Goal: Obtain resource: Download file/media

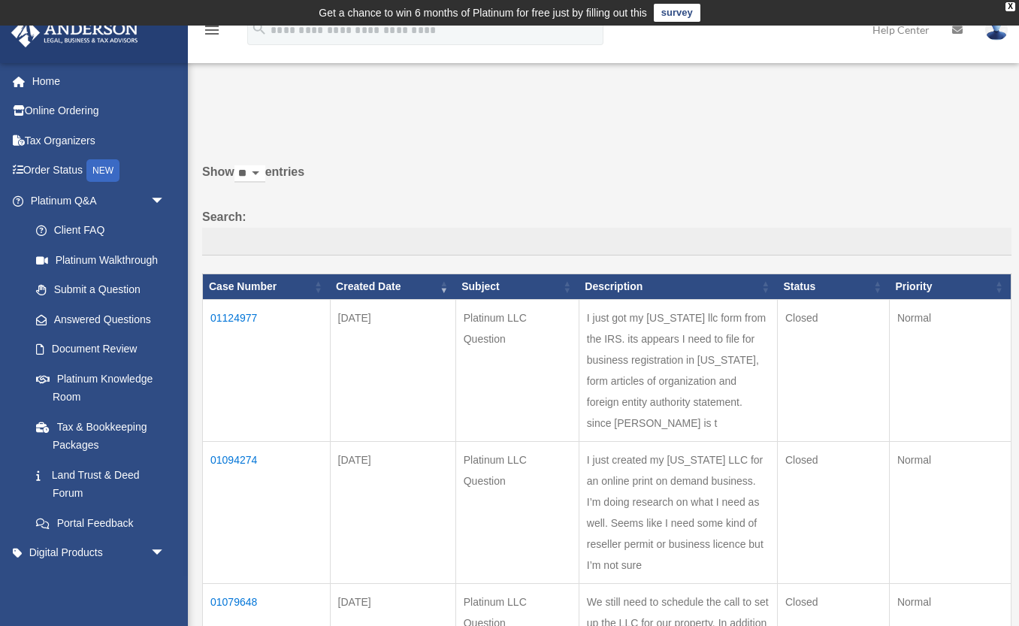
click at [247, 326] on td "01124977" at bounding box center [267, 371] width 128 height 142
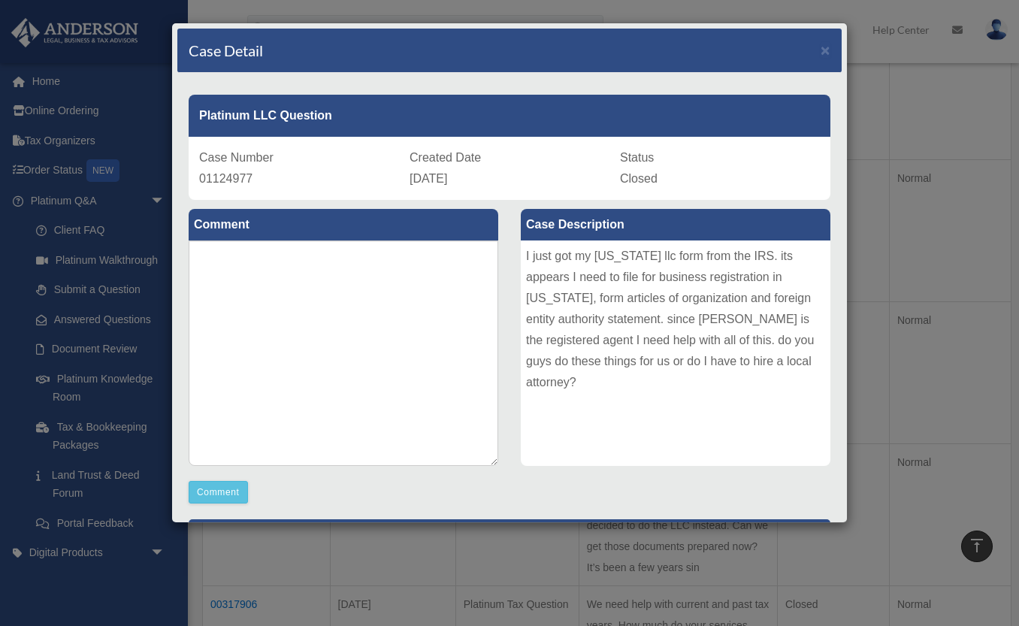
click at [824, 59] on div "Case Detail ×" at bounding box center [509, 51] width 664 height 44
click at [825, 55] on span "×" at bounding box center [826, 49] width 10 height 17
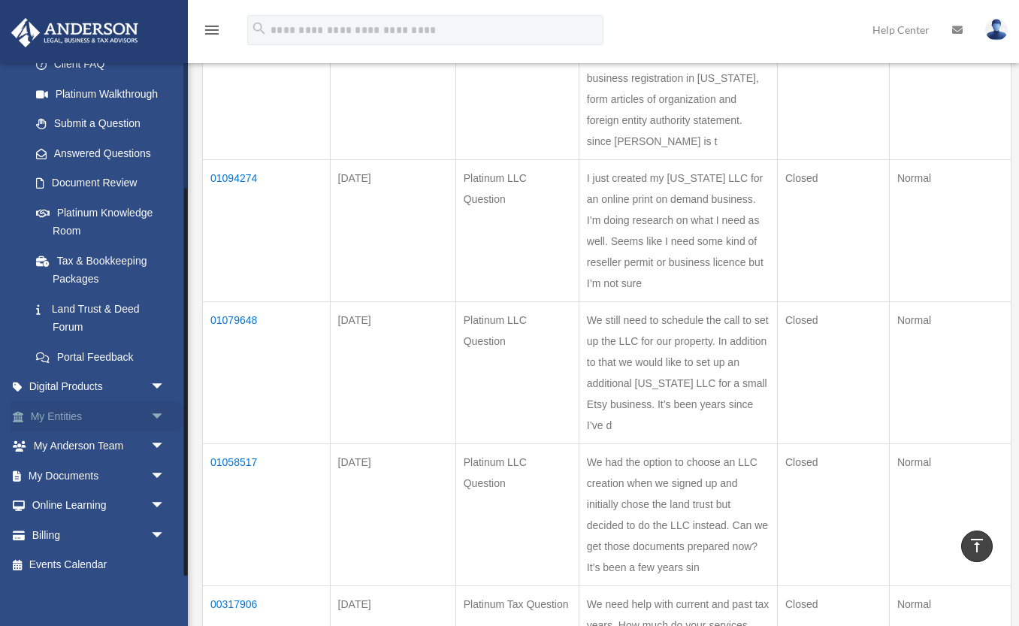
scroll to position [165, 0]
click at [157, 415] on span "arrow_drop_down" at bounding box center [165, 418] width 30 height 31
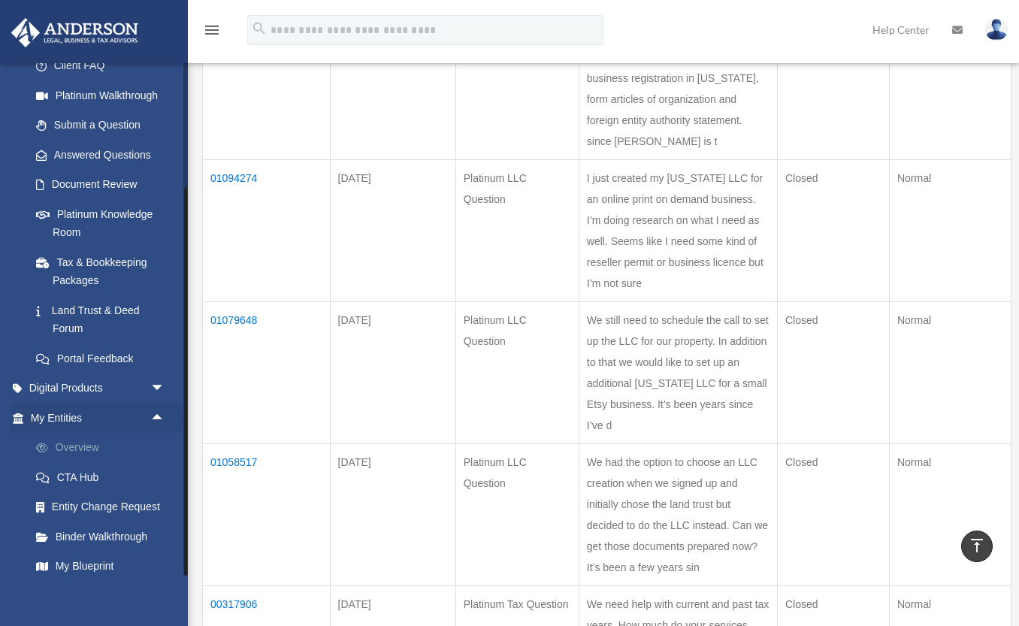
click at [85, 441] on link "Overview" at bounding box center [104, 448] width 167 height 30
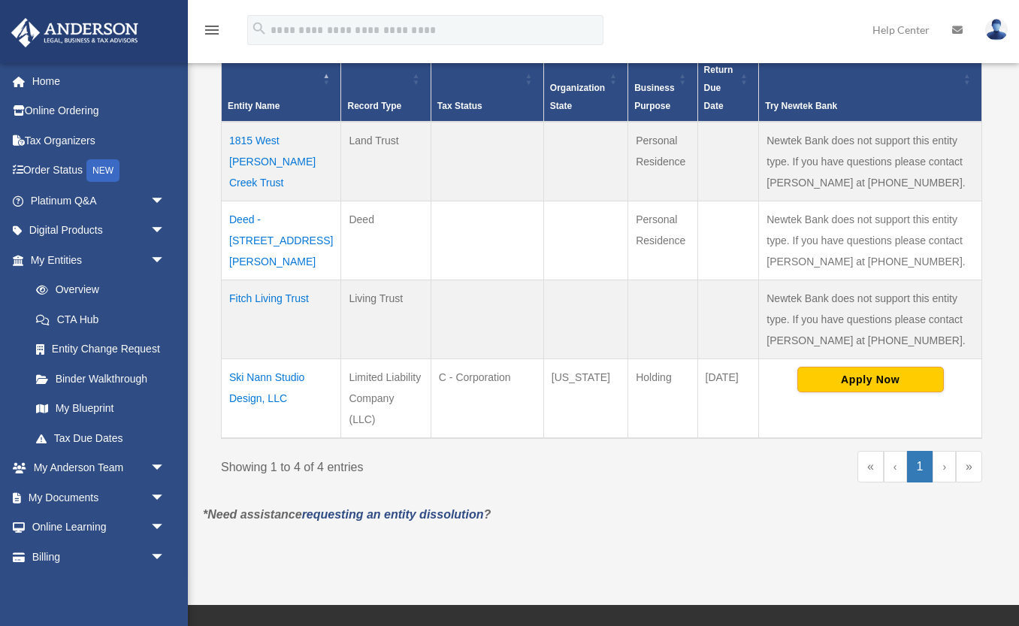
scroll to position [352, 0]
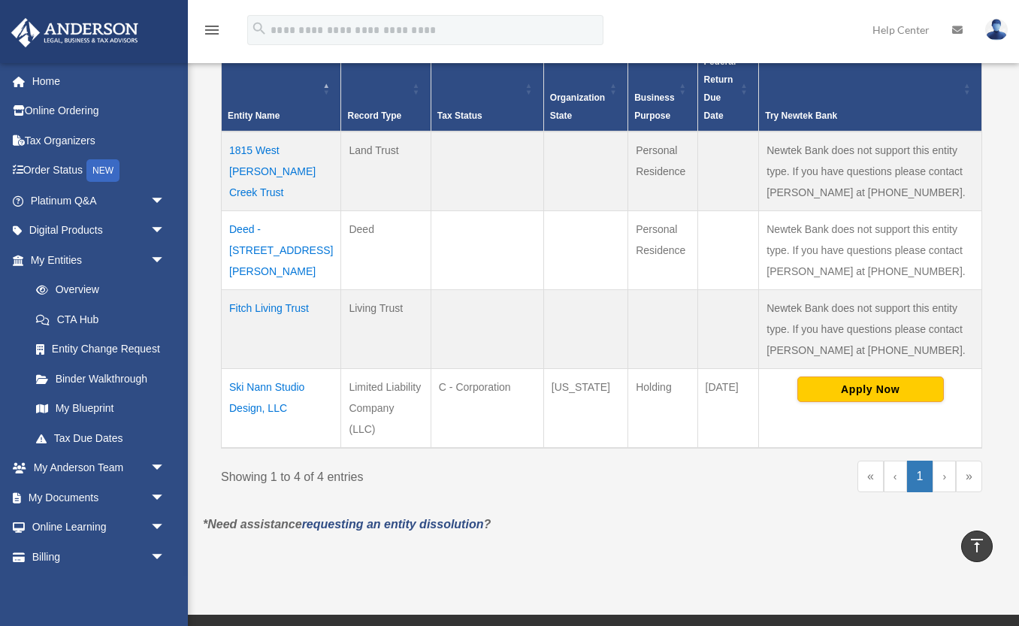
click at [289, 386] on td "Ski Nann Studio Design, LLC" at bounding box center [281, 409] width 119 height 80
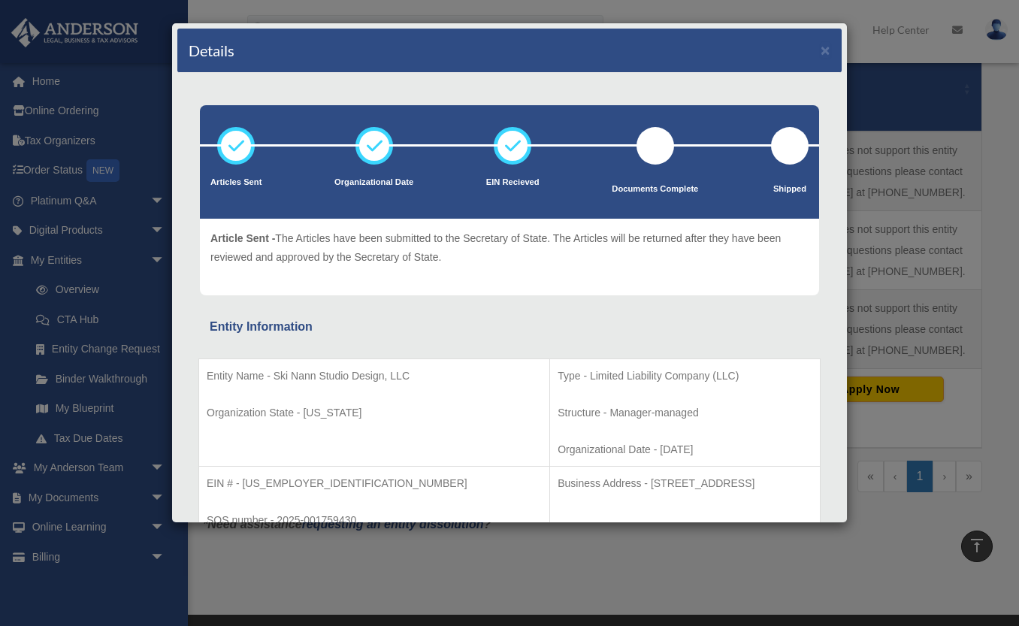
scroll to position [0, 0]
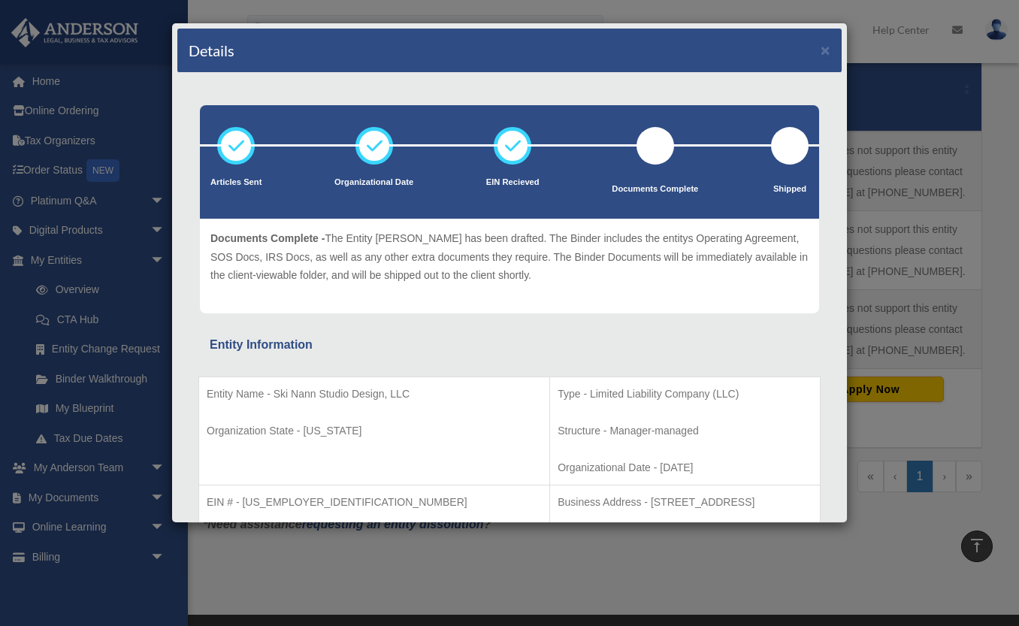
click at [660, 154] on div at bounding box center [656, 146] width 38 height 38
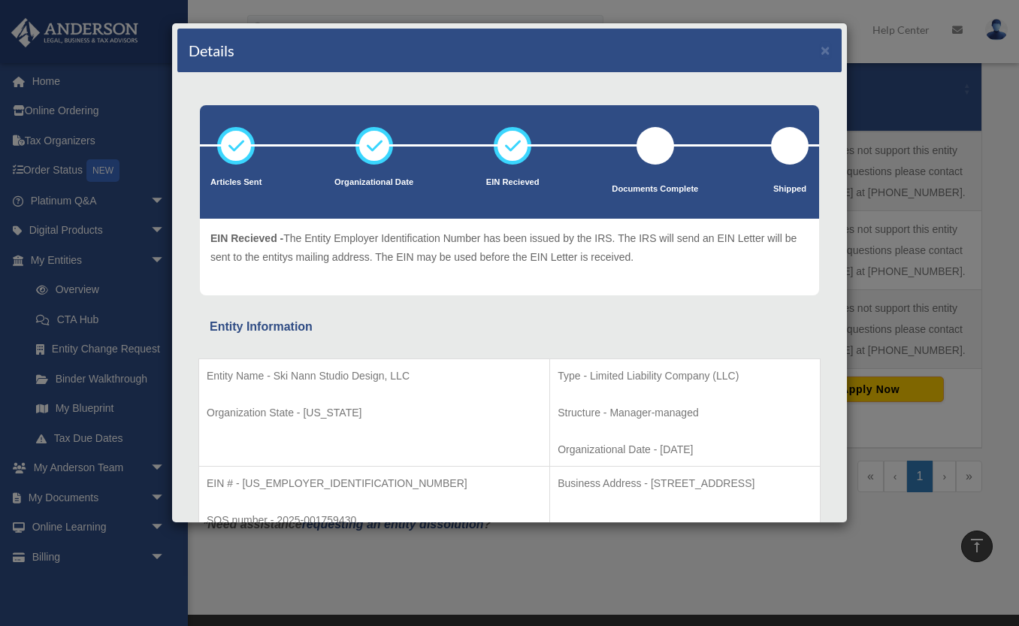
scroll to position [349, 0]
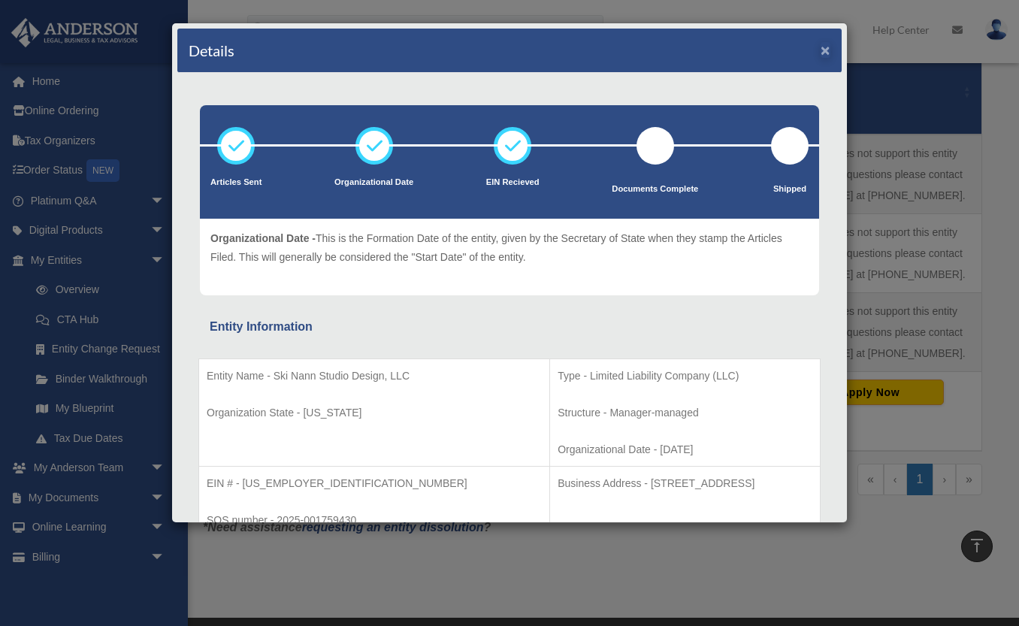
click at [822, 53] on button "×" at bounding box center [826, 50] width 10 height 16
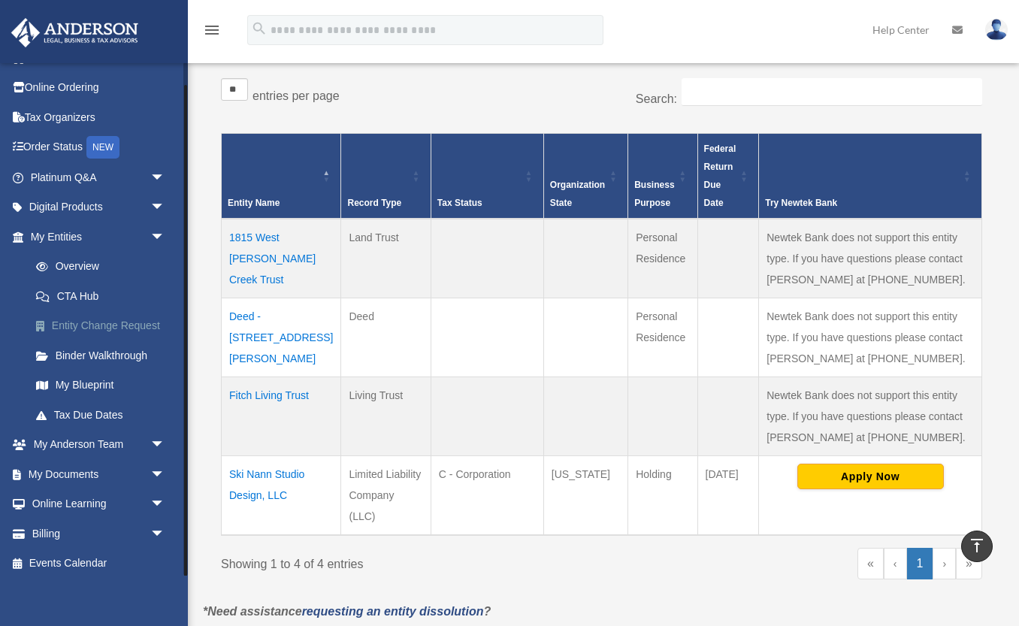
scroll to position [23, 0]
click at [156, 472] on span "arrow_drop_down" at bounding box center [165, 475] width 30 height 31
click at [68, 499] on link "Box" at bounding box center [104, 505] width 167 height 30
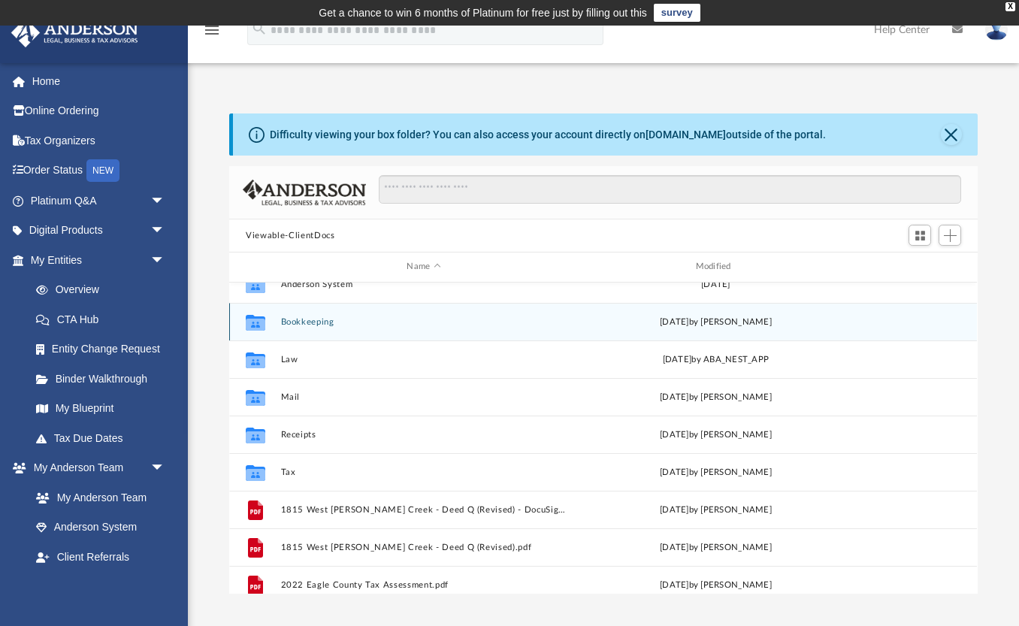
scroll to position [34, 0]
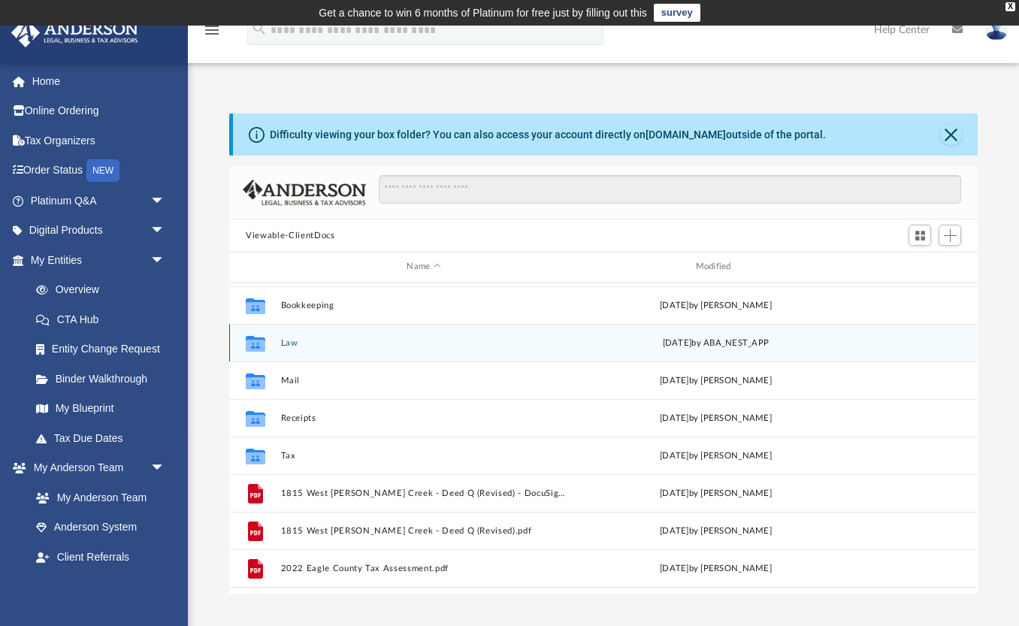
click at [298, 346] on button "Law" at bounding box center [424, 343] width 286 height 10
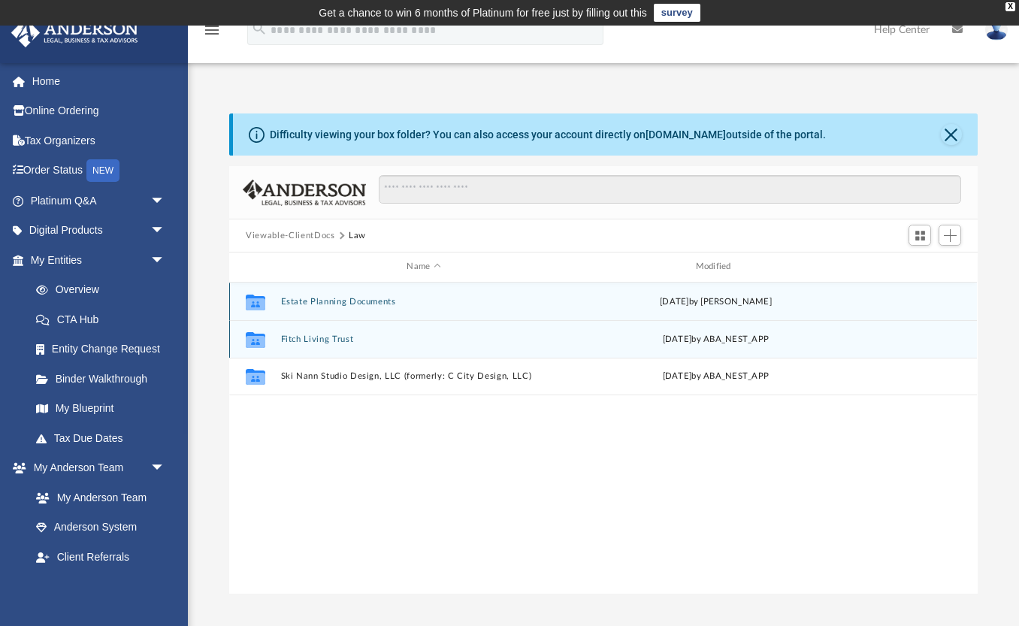
scroll to position [0, 0]
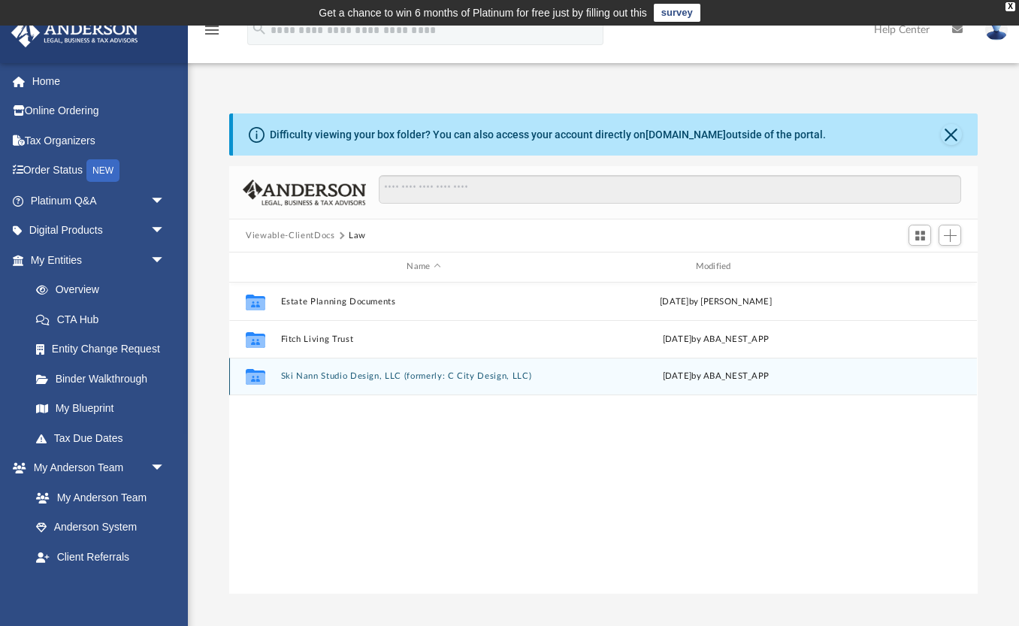
click at [319, 379] on button "Ski Nann Studio Design, LLC (formerly: C City Design, LLC)" at bounding box center [424, 376] width 286 height 10
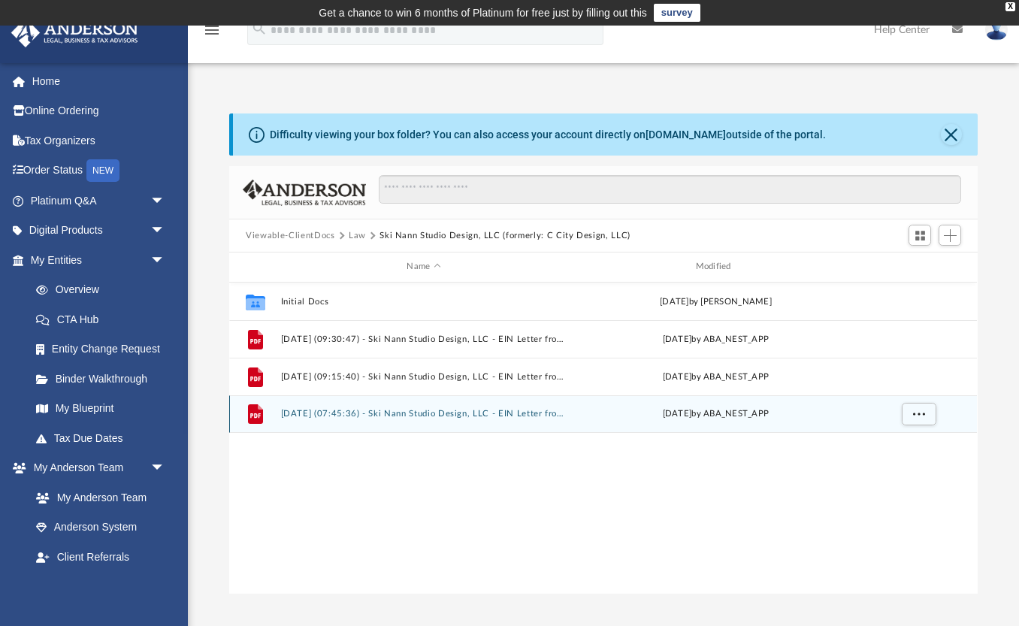
click at [398, 415] on button "2025.10.02 (07:45:36) - Ski Nann Studio Design, LLC - EIN Letter from IRS.pdf" at bounding box center [424, 414] width 286 height 10
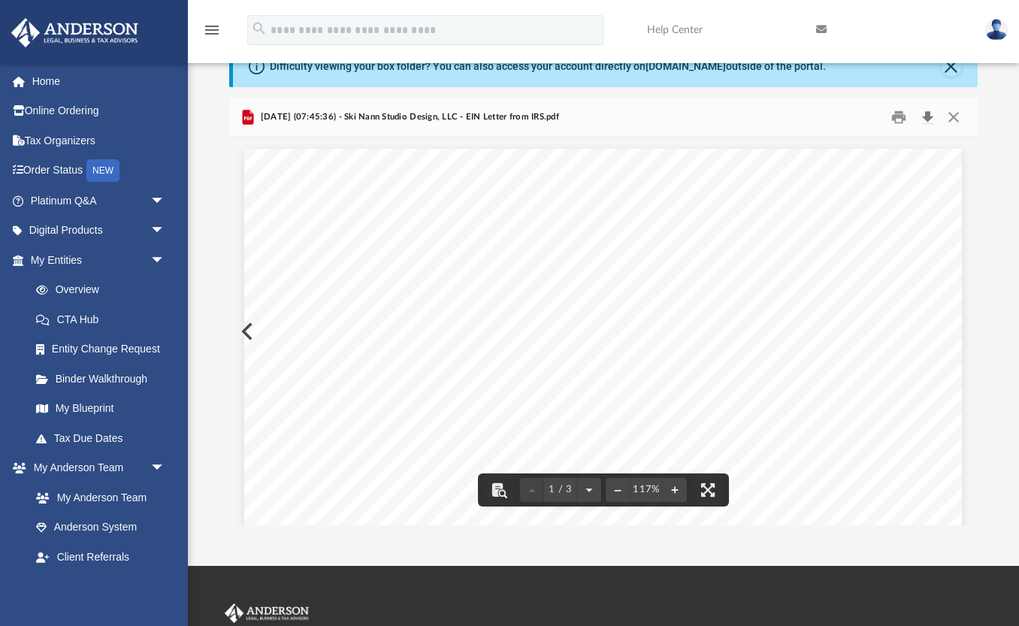
click at [930, 116] on button "Download" at bounding box center [927, 117] width 27 height 23
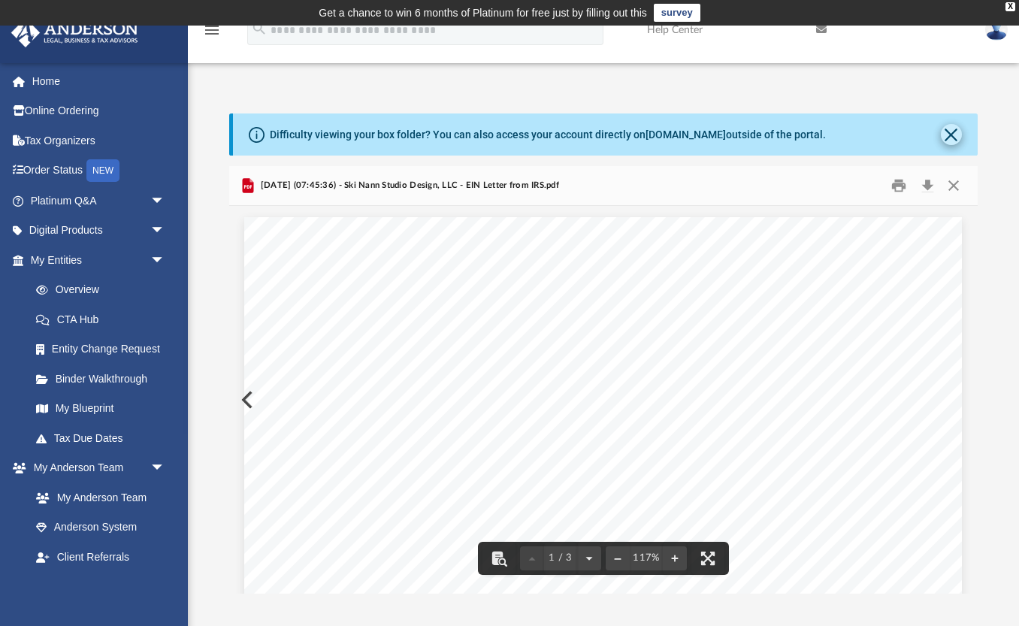
click at [951, 138] on button "Close" at bounding box center [951, 134] width 21 height 21
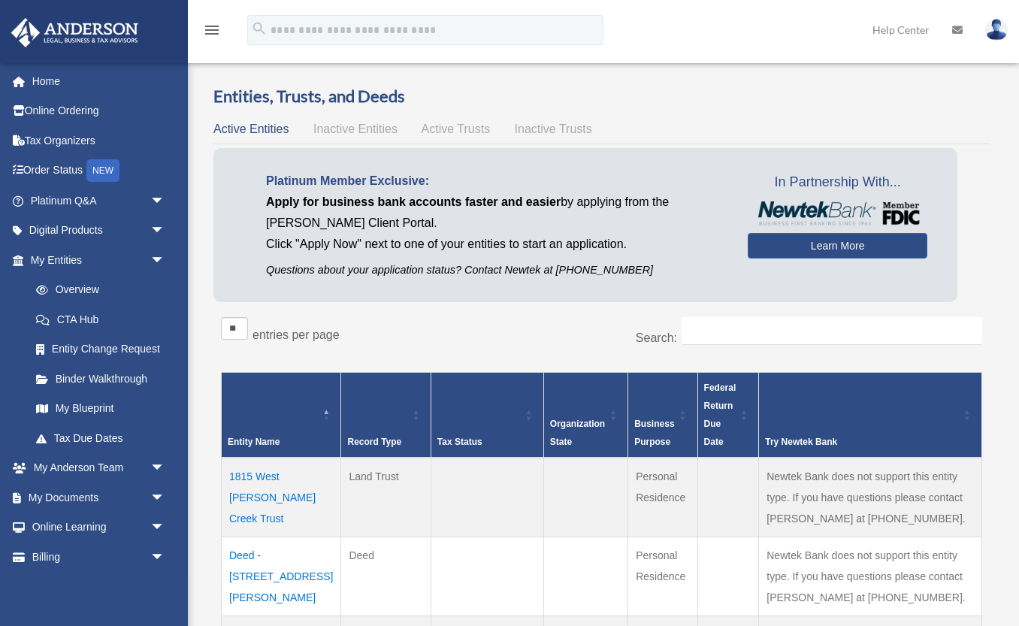
scroll to position [265, 0]
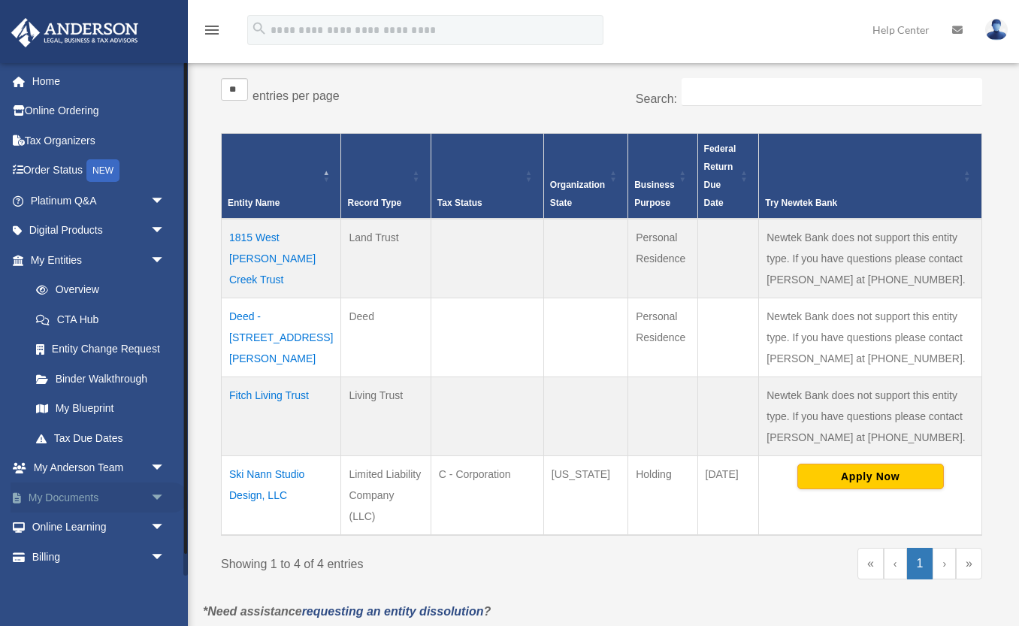
click at [162, 490] on span "arrow_drop_down" at bounding box center [165, 497] width 30 height 31
click at [73, 521] on link "Box" at bounding box center [104, 528] width 167 height 30
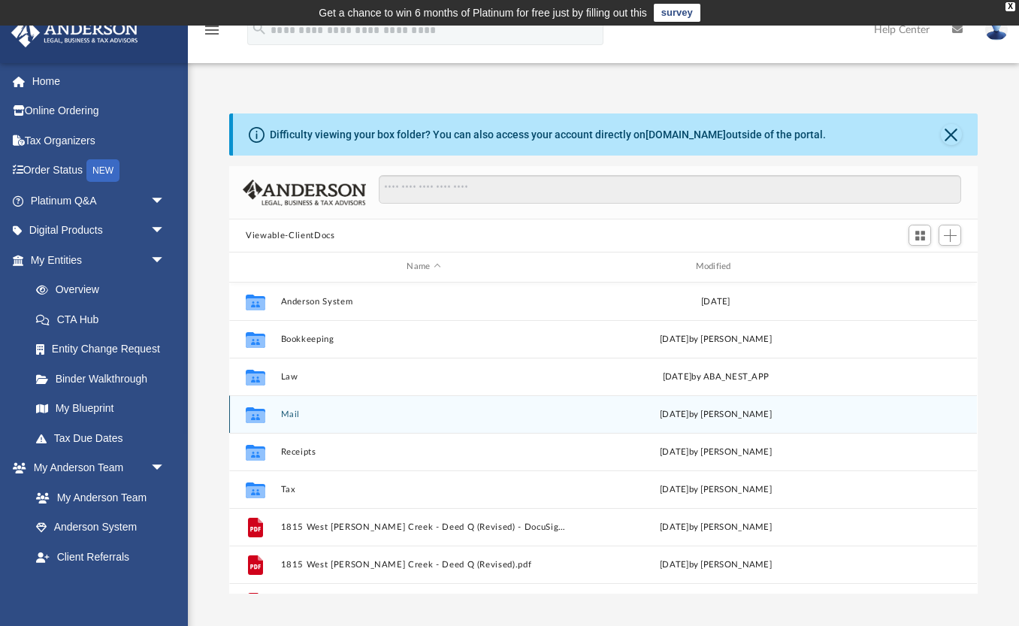
click at [260, 416] on icon "grid" at bounding box center [256, 416] width 20 height 12
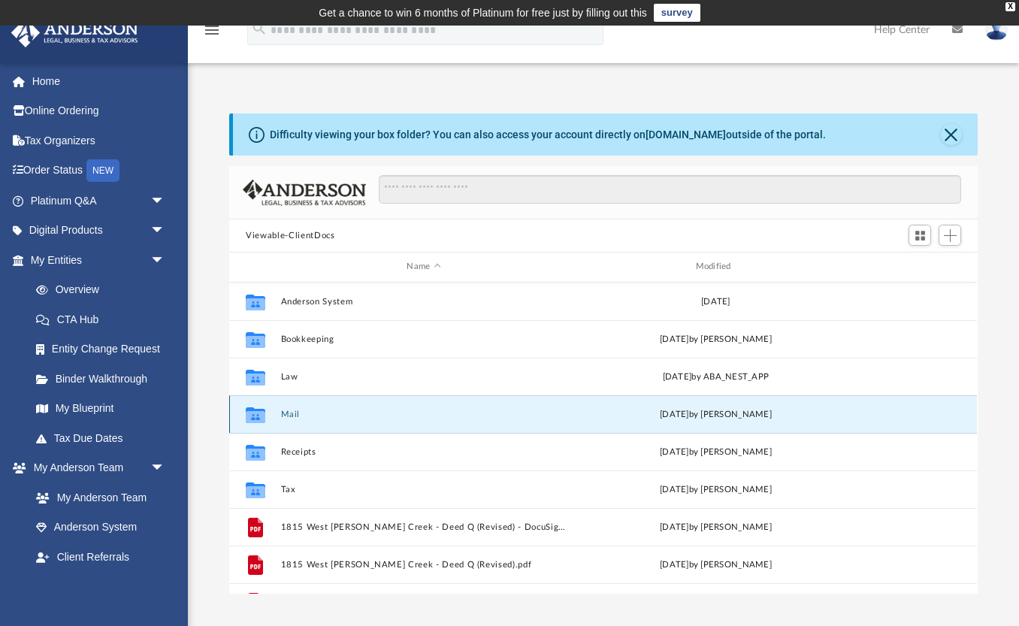
click at [260, 416] on icon "grid" at bounding box center [256, 416] width 20 height 12
click at [264, 417] on icon "grid" at bounding box center [256, 416] width 20 height 12
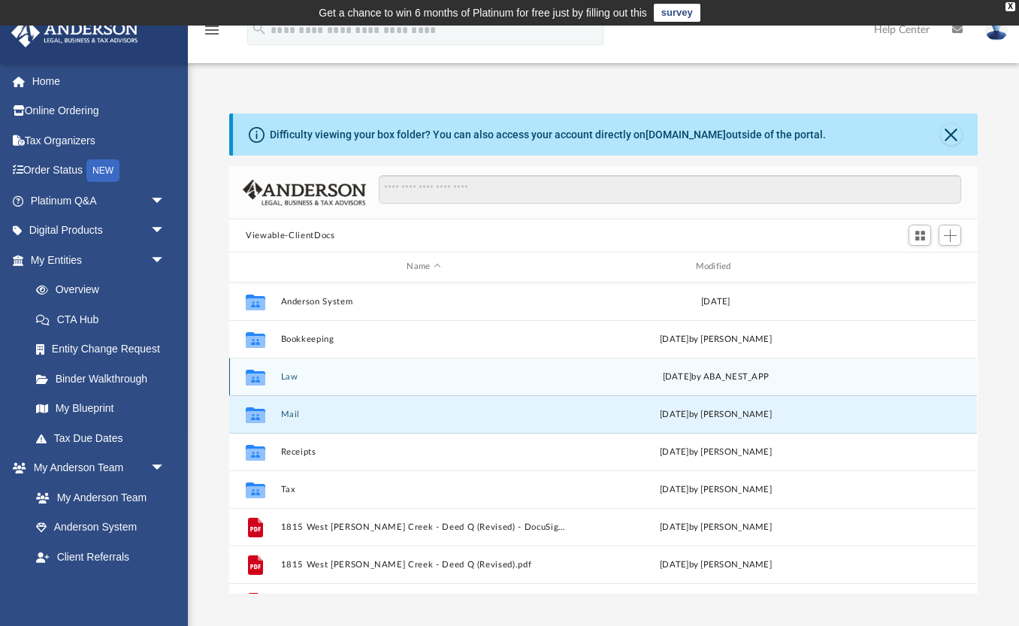
click at [265, 377] on icon "grid" at bounding box center [256, 379] width 20 height 12
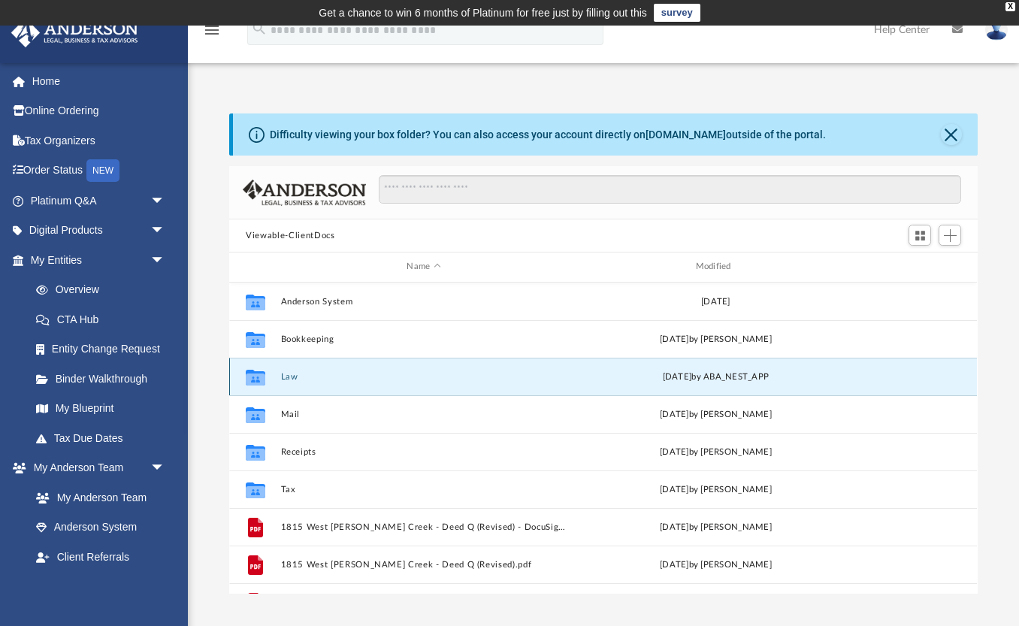
click at [265, 377] on icon "grid" at bounding box center [256, 379] width 20 height 12
click at [257, 382] on icon "grid" at bounding box center [256, 379] width 20 height 12
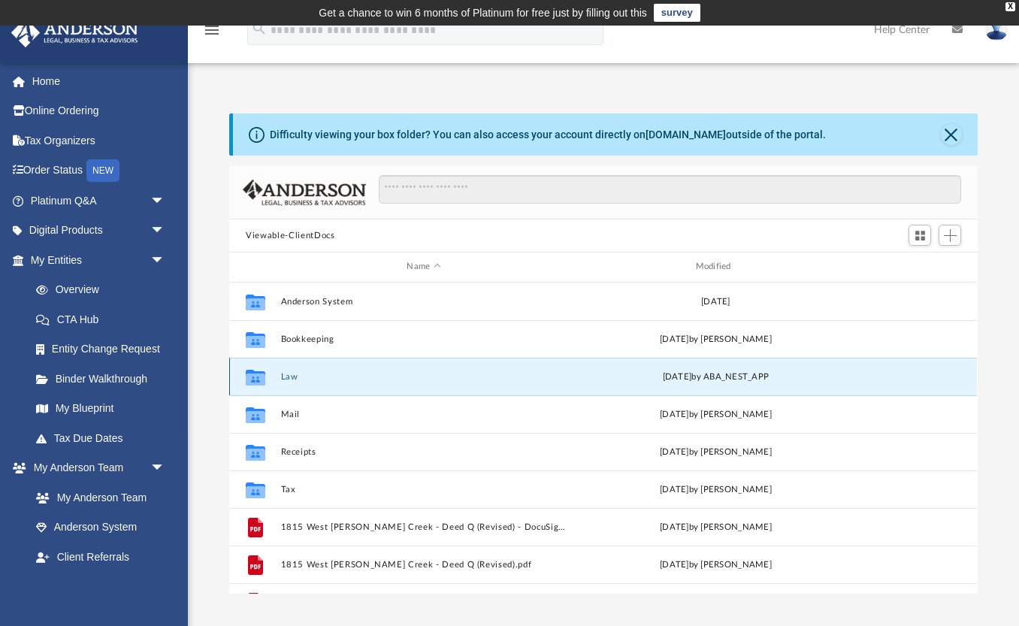
click at [293, 378] on button "Law" at bounding box center [424, 377] width 286 height 10
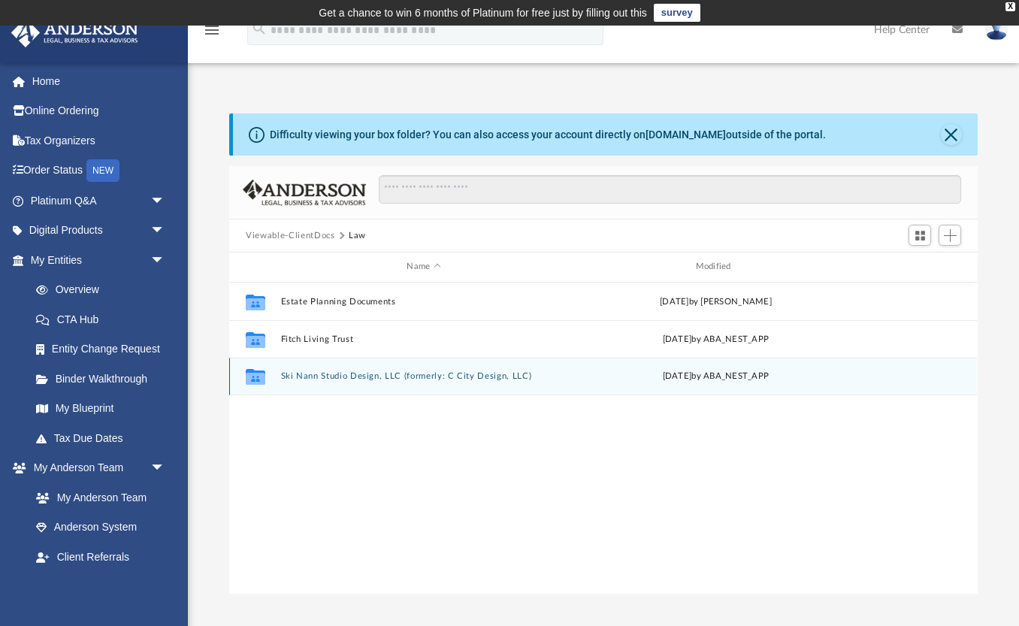
click at [303, 378] on button "Ski Nann Studio Design, LLC (formerly: C City Design, LLC)" at bounding box center [424, 376] width 286 height 10
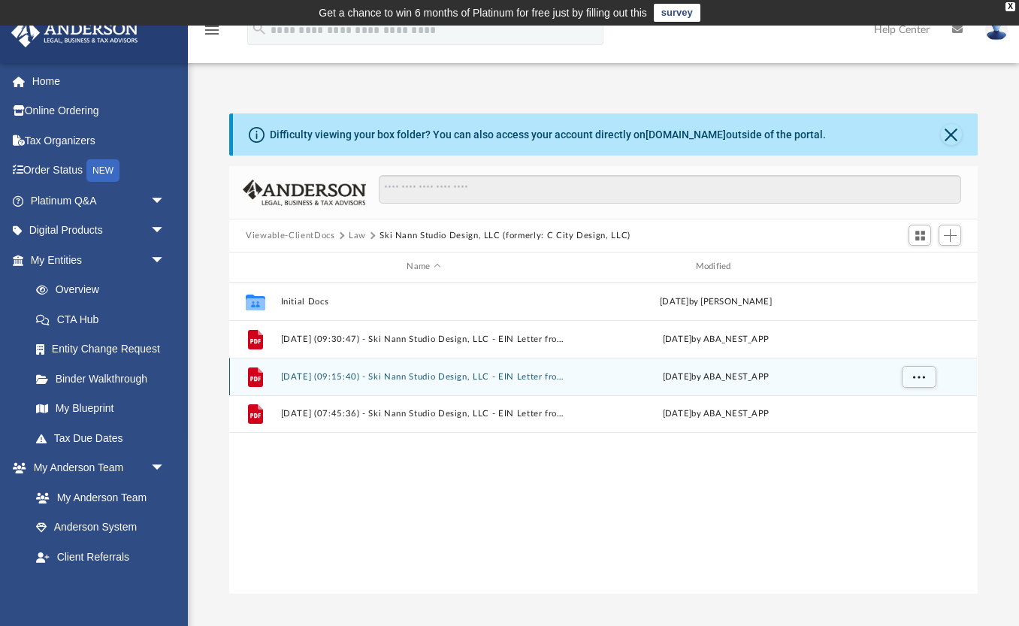
click at [303, 378] on button "2025.09.25 (09:15:40) - Ski Nann Studio Design, LLC - EIN Letter from IRS.pdf" at bounding box center [424, 377] width 286 height 10
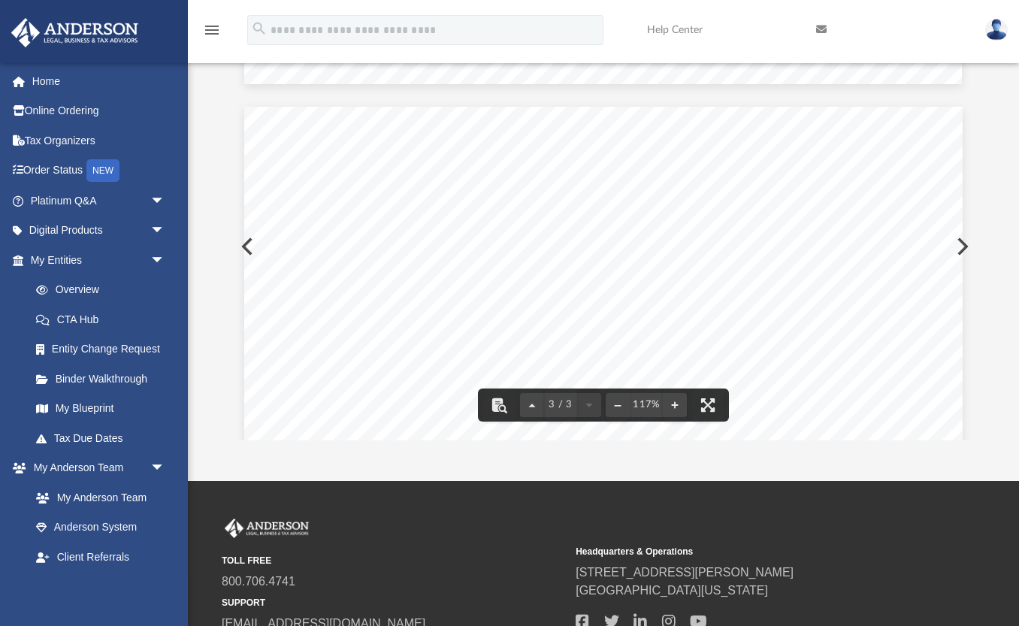
scroll to position [1852, 0]
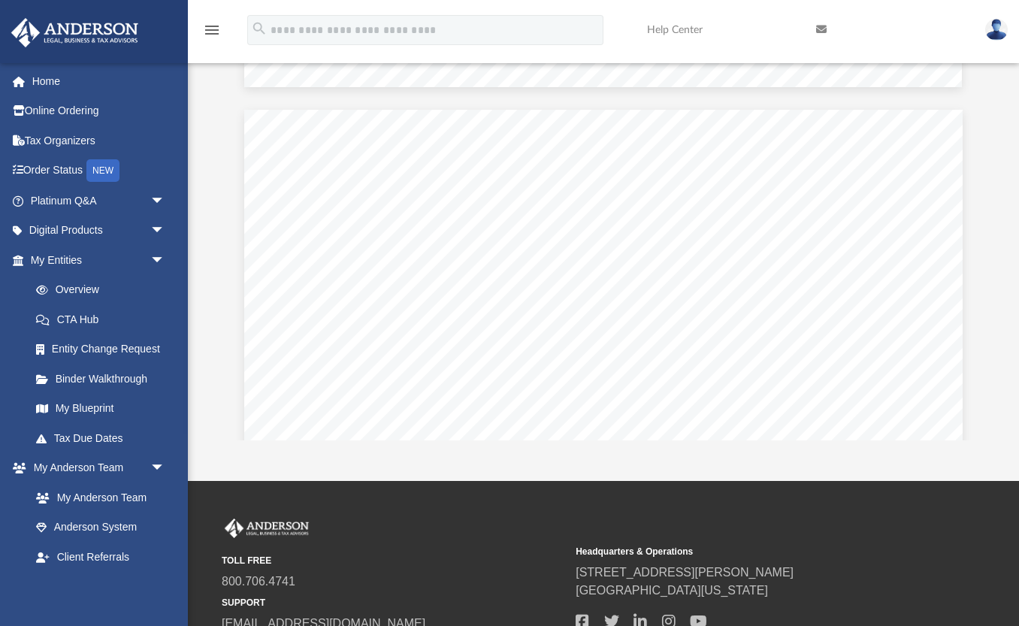
click at [722, 37] on link "Help Center" at bounding box center [720, 29] width 169 height 59
